Goal: Task Accomplishment & Management: Manage account settings

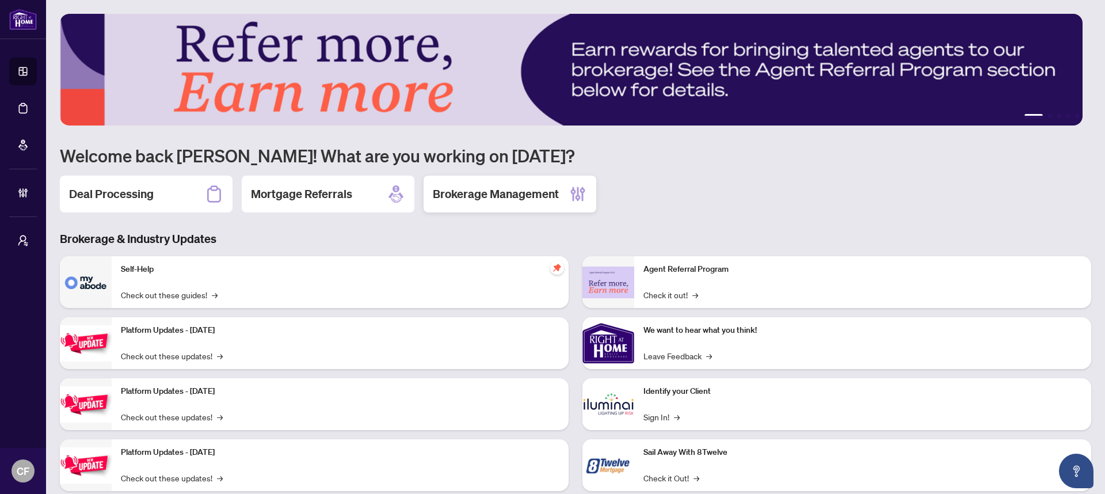
click at [513, 196] on h2 "Brokerage Management" at bounding box center [496, 194] width 126 height 16
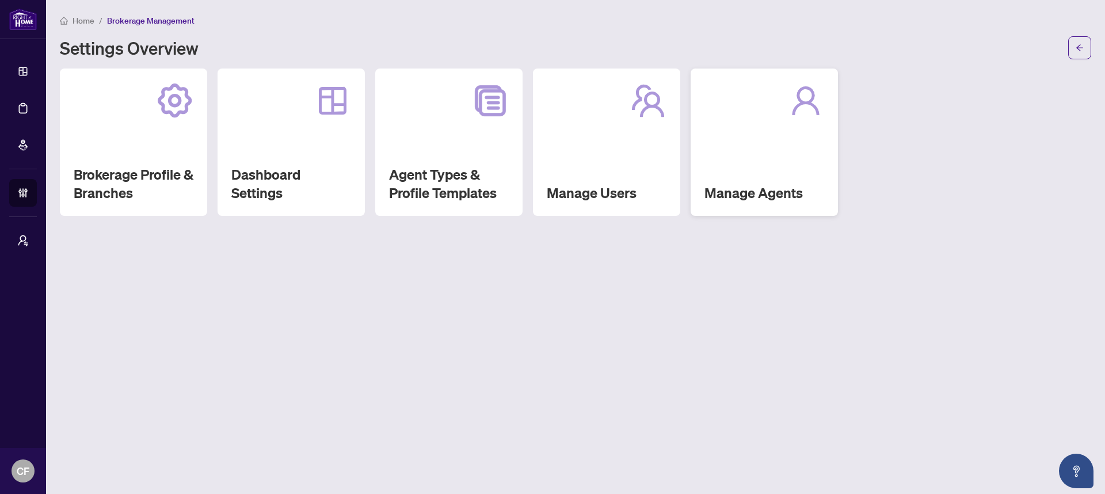
click at [775, 137] on div "Manage Agents" at bounding box center [764, 141] width 147 height 147
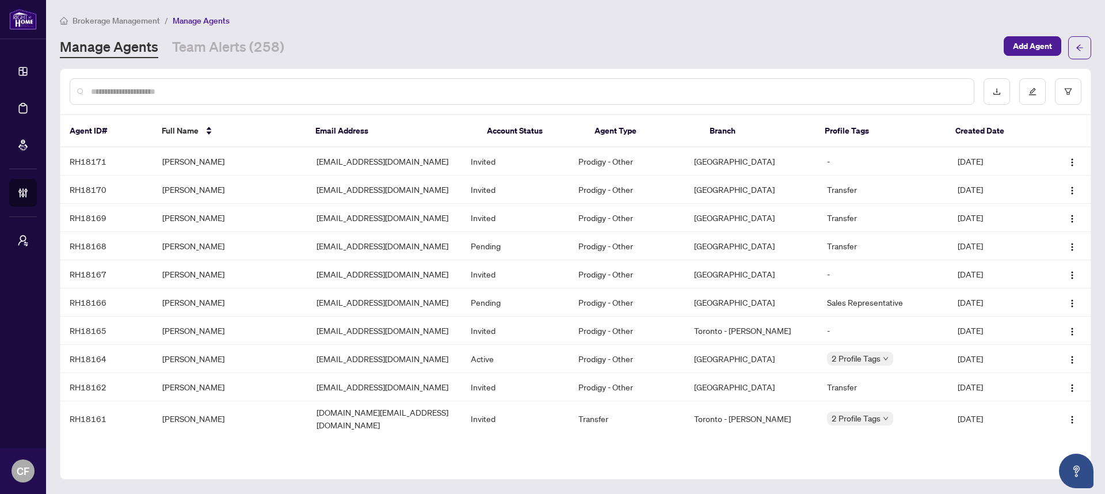
click at [298, 93] on input "text" at bounding box center [528, 91] width 874 height 13
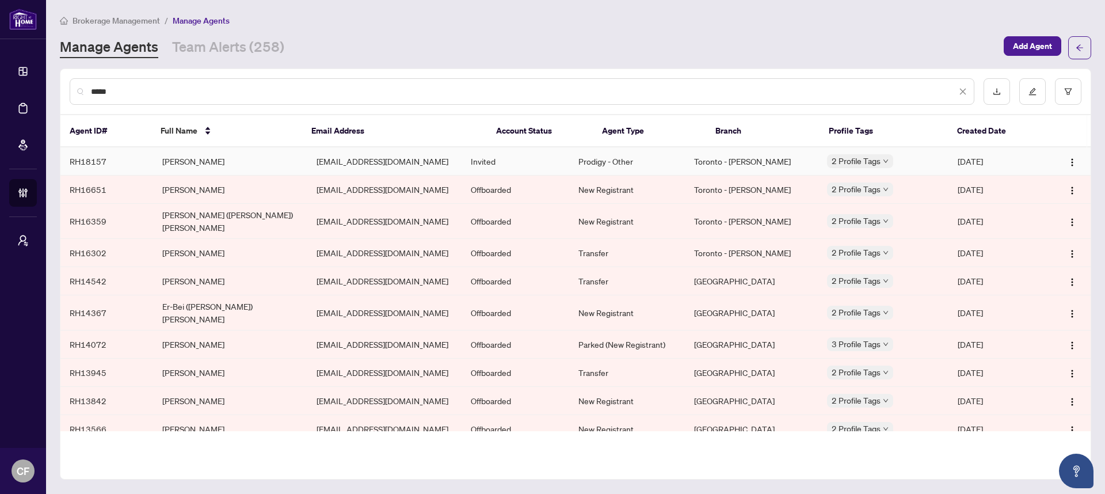
type input "*****"
click at [746, 161] on td "Toronto - [PERSON_NAME]" at bounding box center [751, 161] width 132 height 28
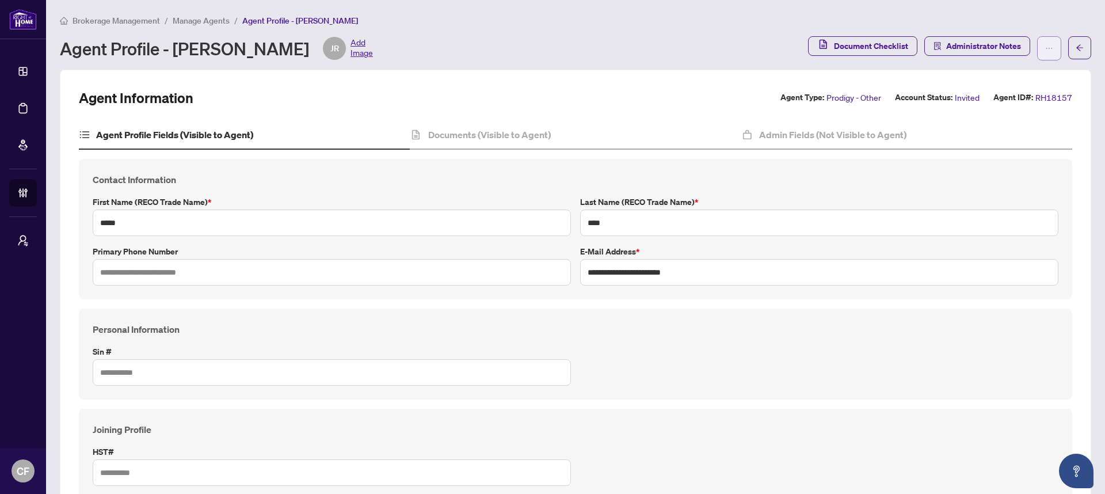
click at [1037, 49] on button "button" at bounding box center [1049, 48] width 24 height 24
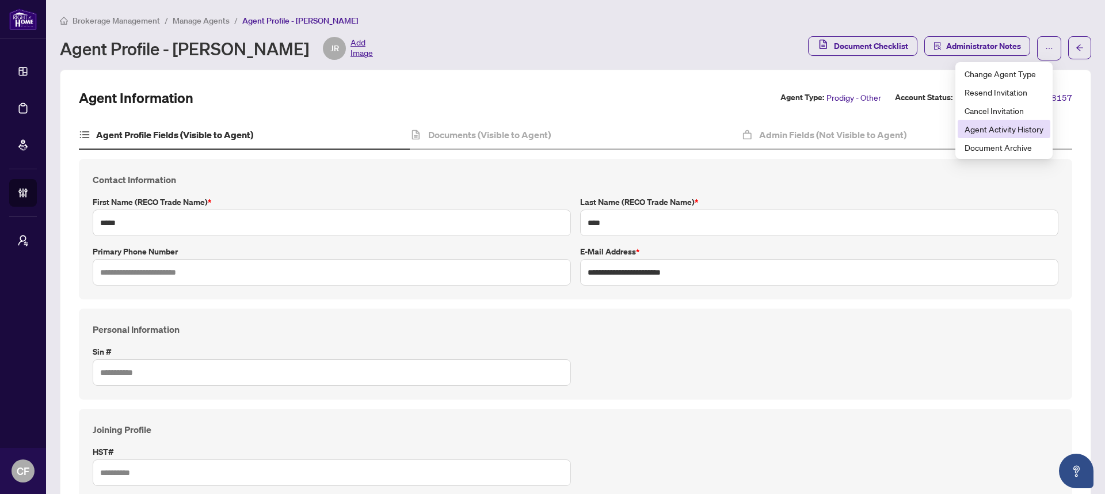
click at [1000, 128] on span "Agent Activity History" at bounding box center [1004, 129] width 79 height 13
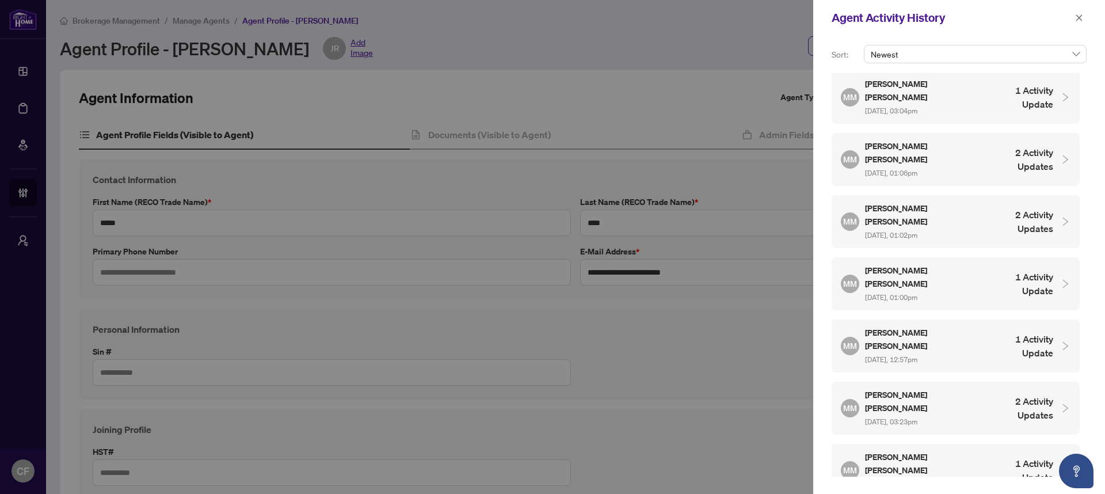
scroll to position [125, 0]
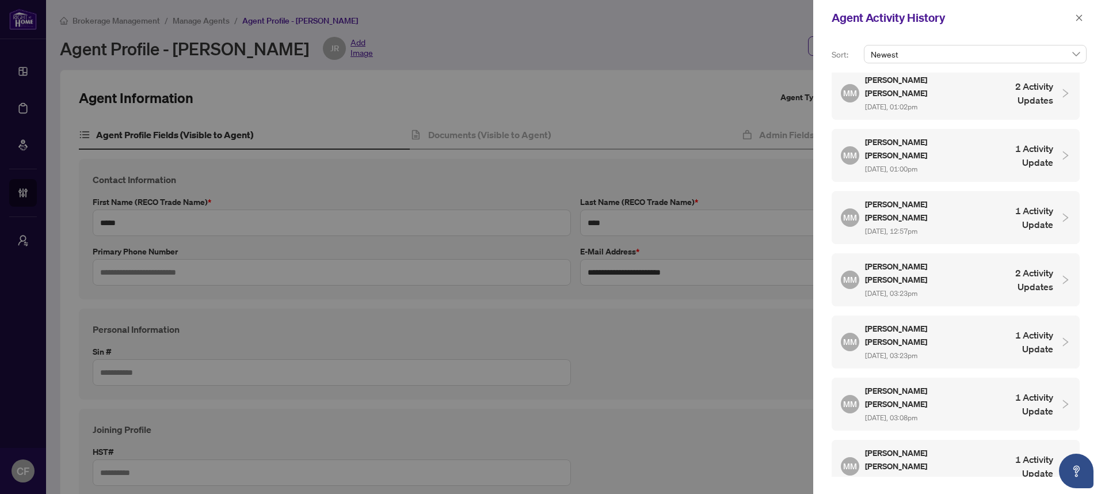
scroll to position [280, 0]
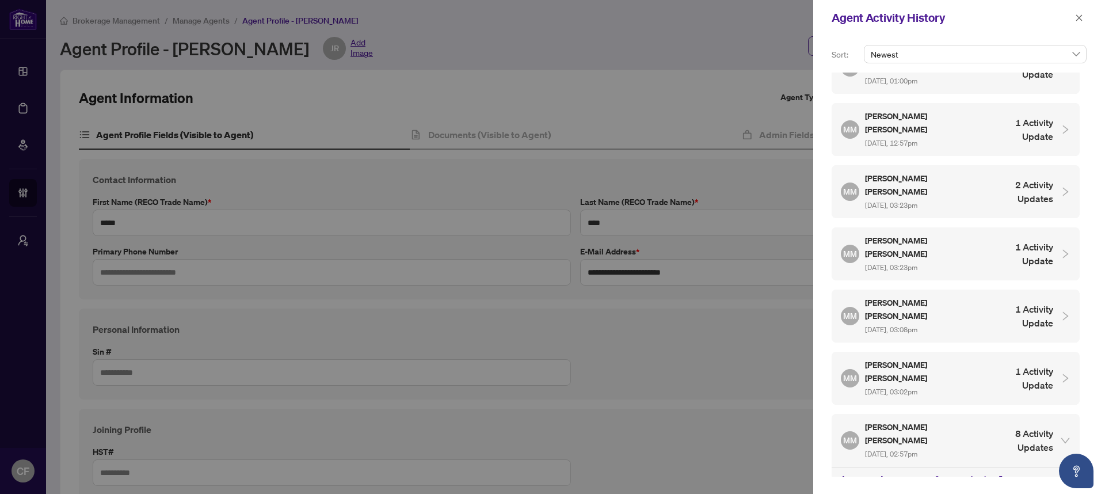
click at [994, 364] on h4 "1 Activity Update" at bounding box center [1020, 378] width 65 height 28
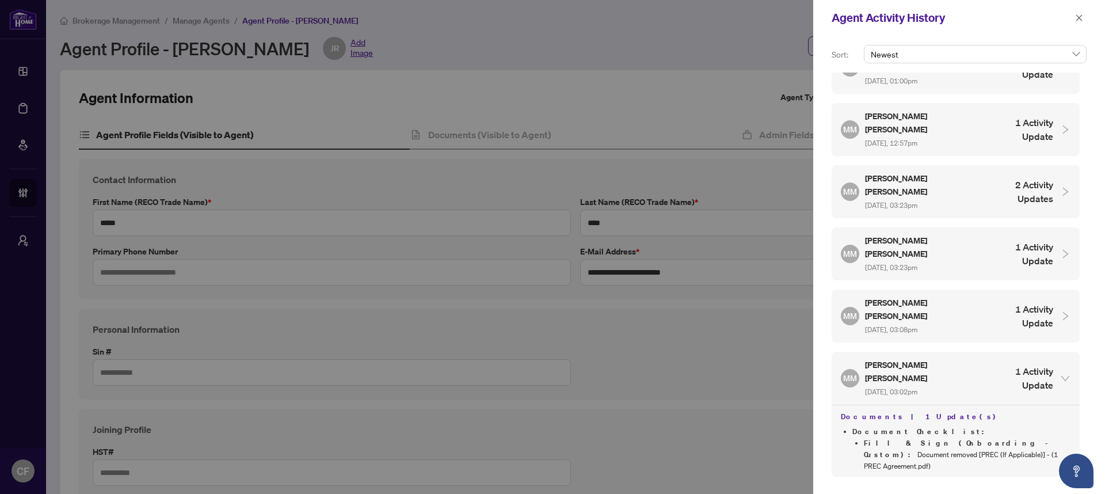
click at [1000, 302] on h4 "1 Activity Update" at bounding box center [1020, 316] width 65 height 28
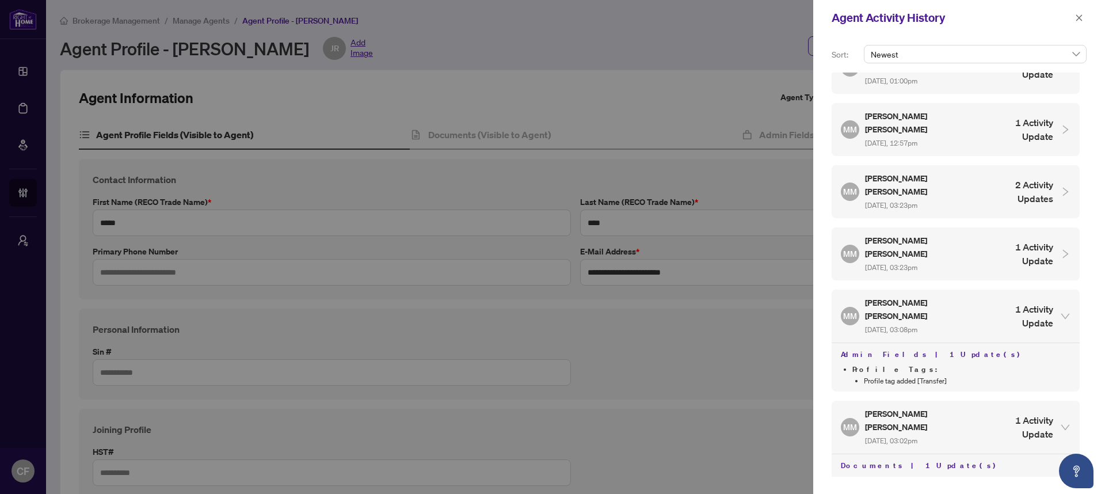
click at [999, 240] on h4 "1 Activity Update" at bounding box center [1020, 254] width 65 height 28
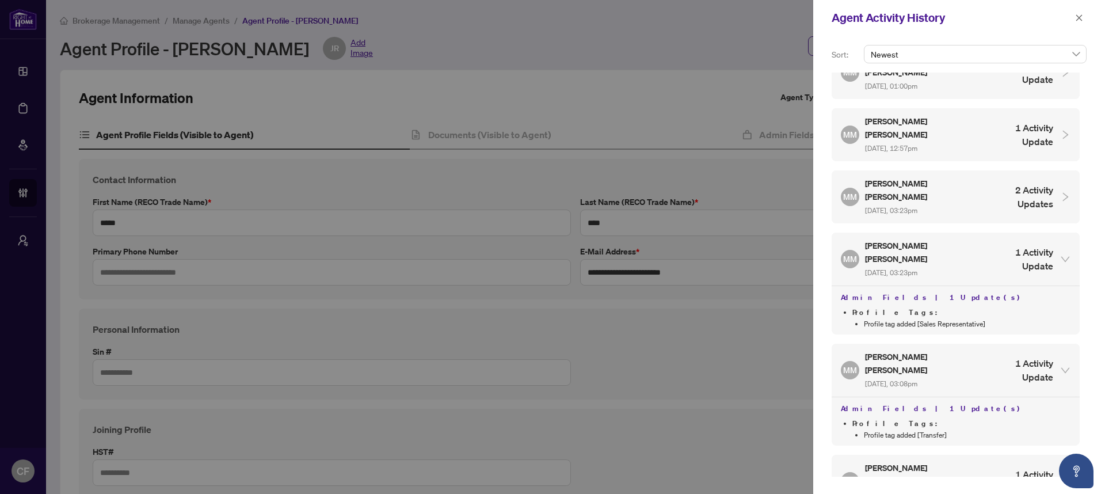
scroll to position [254, 0]
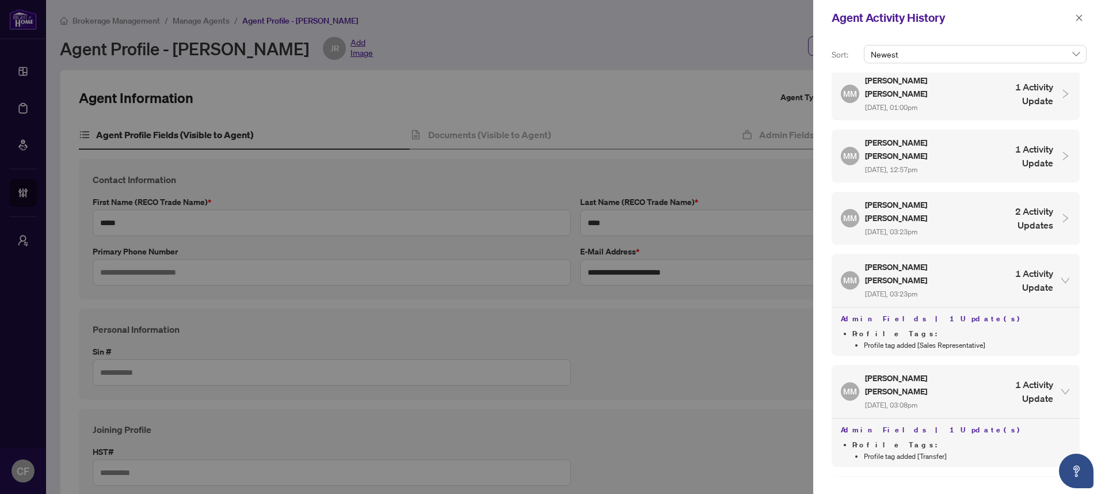
click at [1013, 192] on div "MM [PERSON_NAME] Mark [DATE], 03:23pm 2 Activity Updates" at bounding box center [956, 218] width 248 height 53
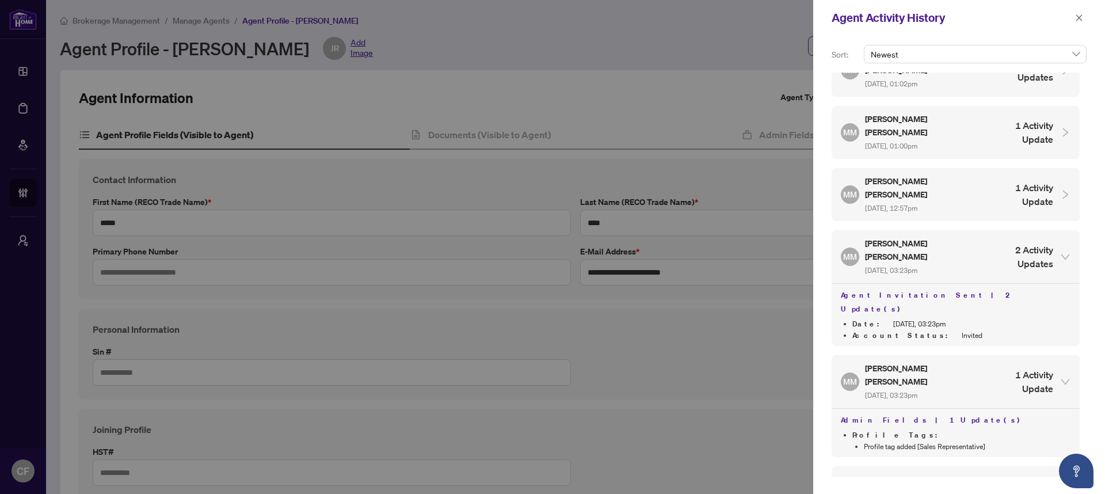
scroll to position [215, 0]
drag, startPoint x: 1023, startPoint y: 110, endPoint x: 1022, endPoint y: 121, distance: 10.9
click at [1023, 176] on div "MM [PERSON_NAME] [PERSON_NAME] [DATE], 12:57pm 1 Activity Update" at bounding box center [947, 195] width 212 height 39
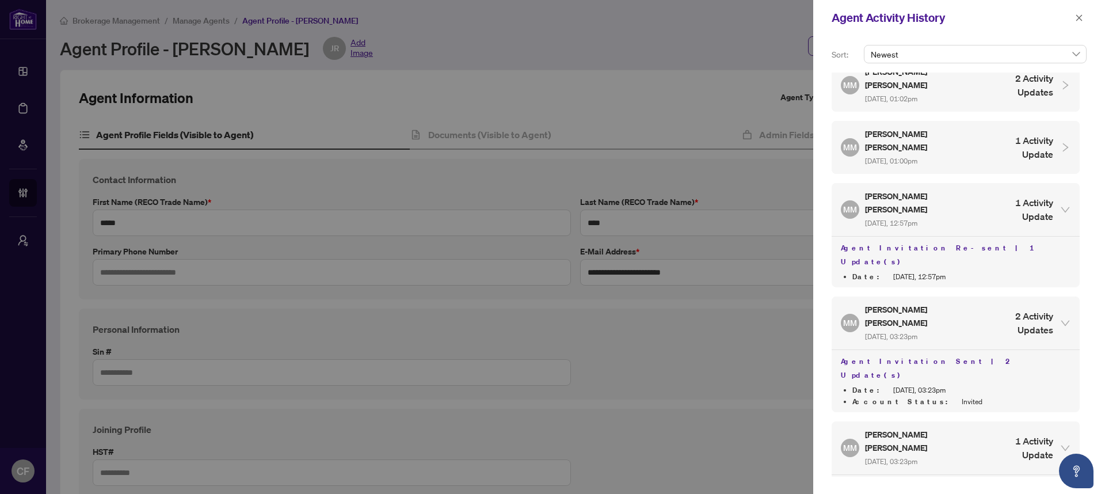
scroll to position [105, 0]
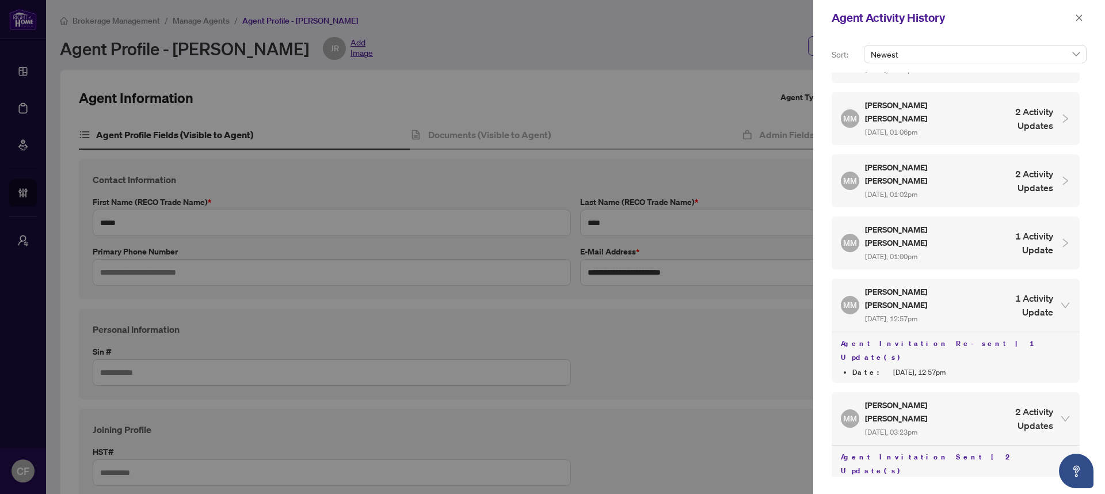
click at [1023, 229] on h4 "1 Activity Update" at bounding box center [1020, 243] width 65 height 28
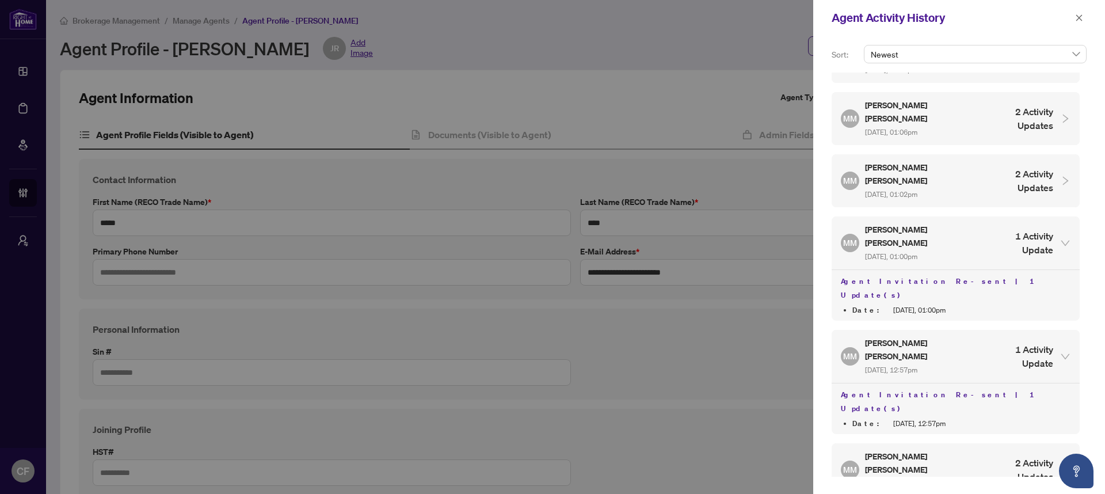
click at [1024, 161] on div "MM [PERSON_NAME] Mark [DATE], 01:02pm 2 Activity Updates" at bounding box center [947, 180] width 212 height 39
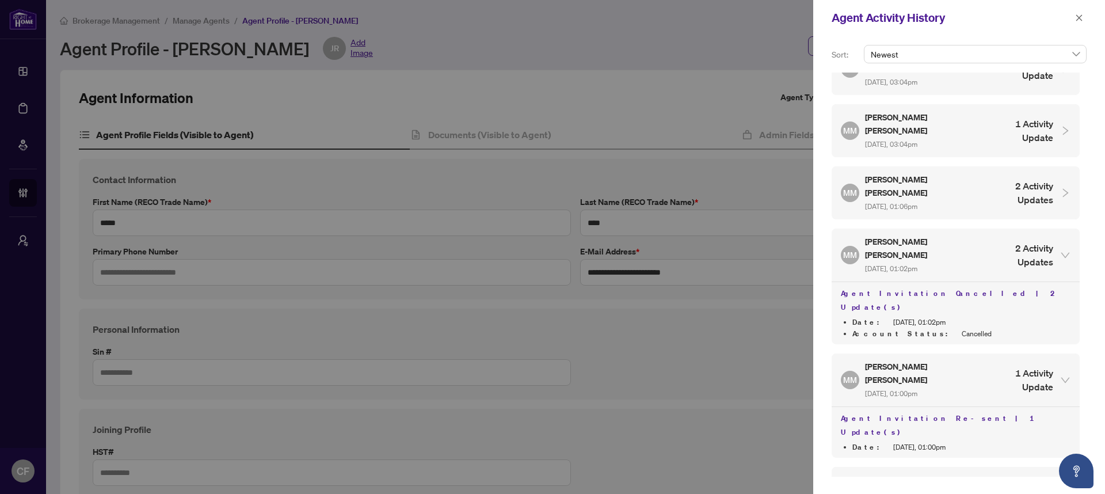
scroll to position [0, 0]
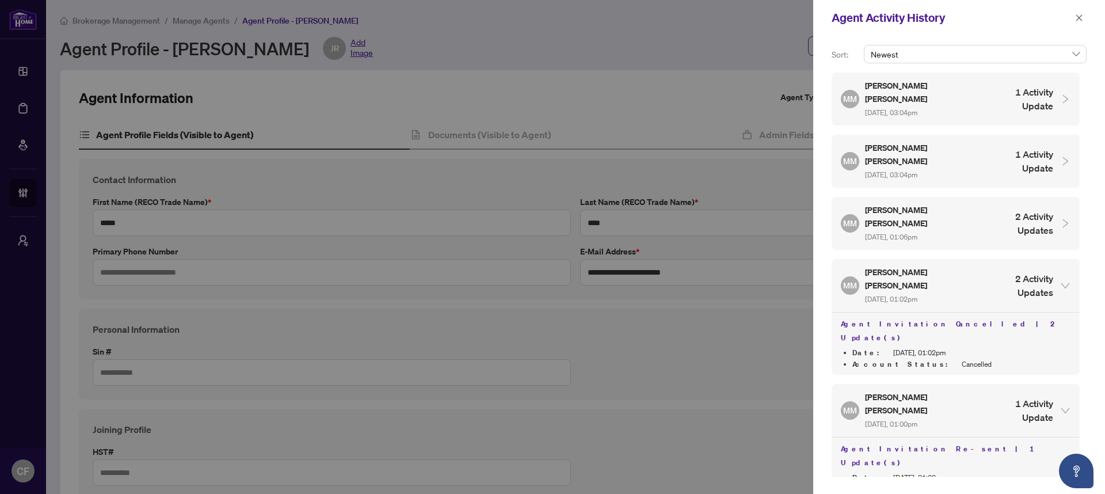
click at [993, 204] on div "MM [PERSON_NAME] [PERSON_NAME] [DATE], 01:06pm 2 Activity Updates" at bounding box center [947, 223] width 212 height 39
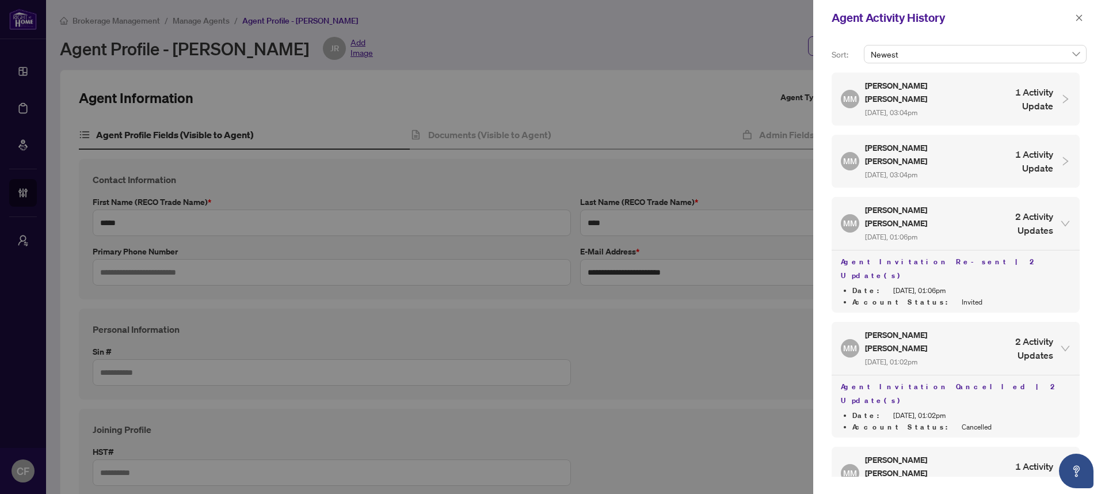
click at [1007, 157] on div "MM [PERSON_NAME] [PERSON_NAME] [DATE], 03:04pm 1 Activity Update" at bounding box center [956, 161] width 248 height 53
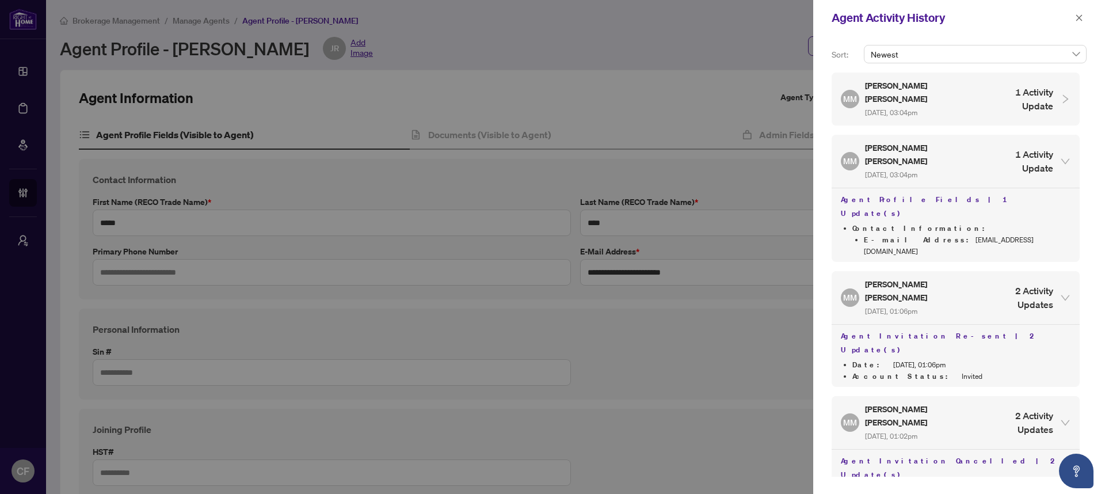
click at [1019, 104] on div "MM [PERSON_NAME] [PERSON_NAME] [DATE], 03:04pm 1 Activity Update" at bounding box center [947, 98] width 212 height 39
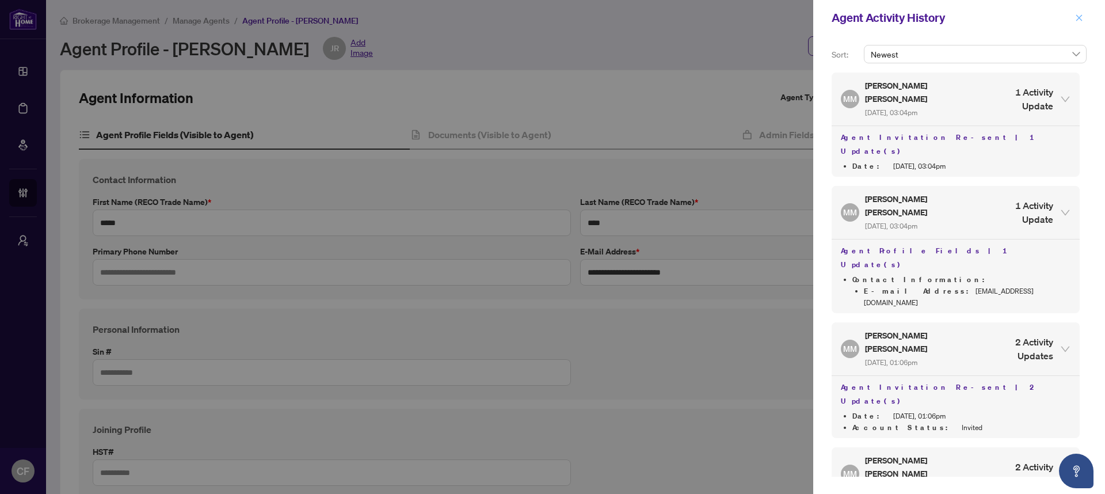
click at [1079, 18] on icon "close" at bounding box center [1079, 17] width 6 height 6
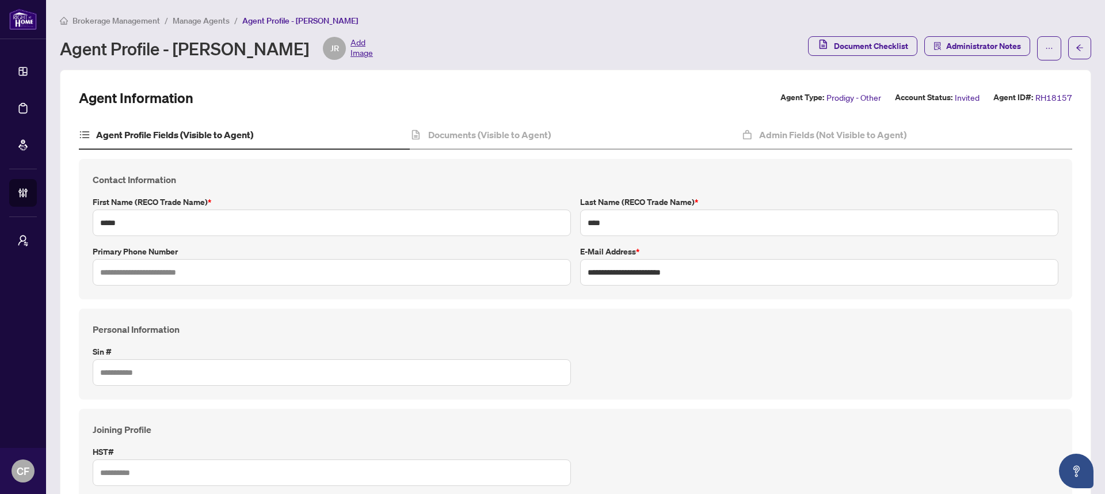
click at [863, 125] on div "Admin Fields (Not Visible to Agent)" at bounding box center [906, 135] width 331 height 29
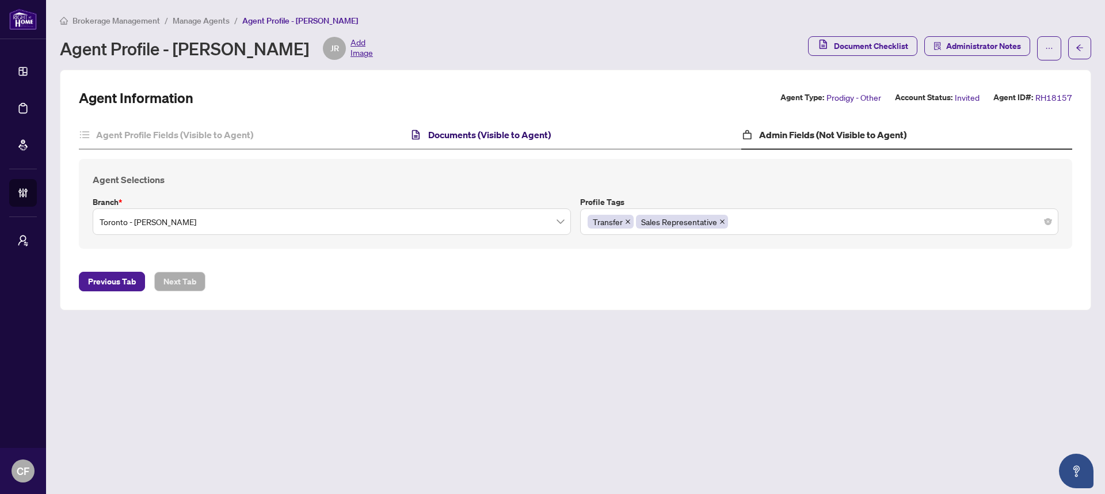
click at [550, 139] on h4 "Documents (Visible to Agent)" at bounding box center [489, 135] width 123 height 14
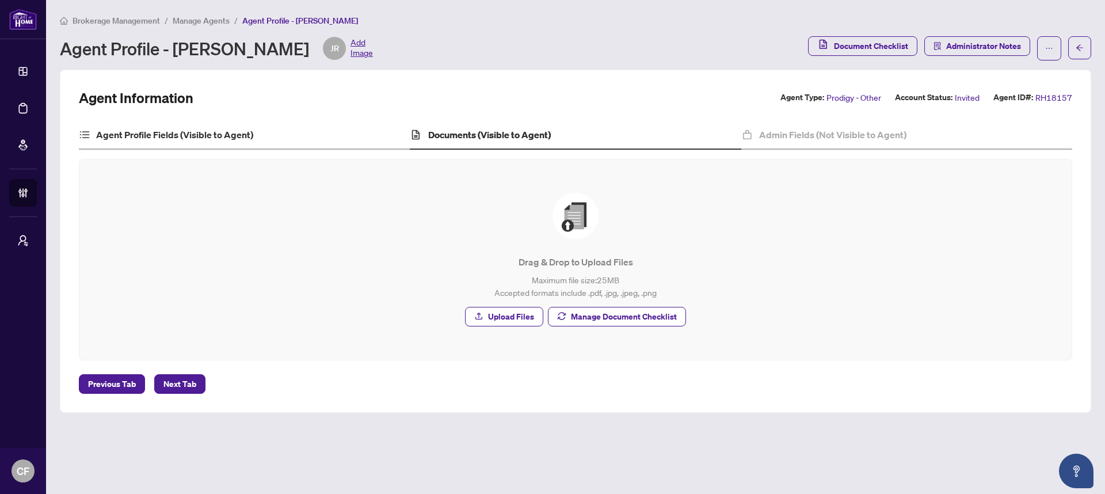
click at [294, 134] on div "Agent Profile Fields (Visible to Agent)" at bounding box center [244, 135] width 331 height 29
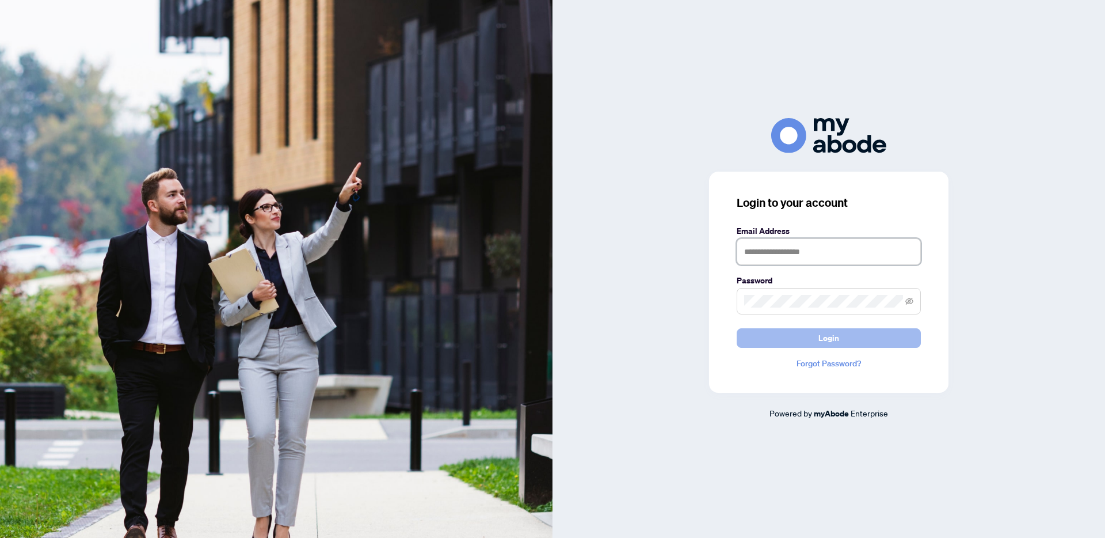
type input "**********"
click at [781, 343] on button "Login" at bounding box center [829, 338] width 184 height 20
